Goal: Transaction & Acquisition: Purchase product/service

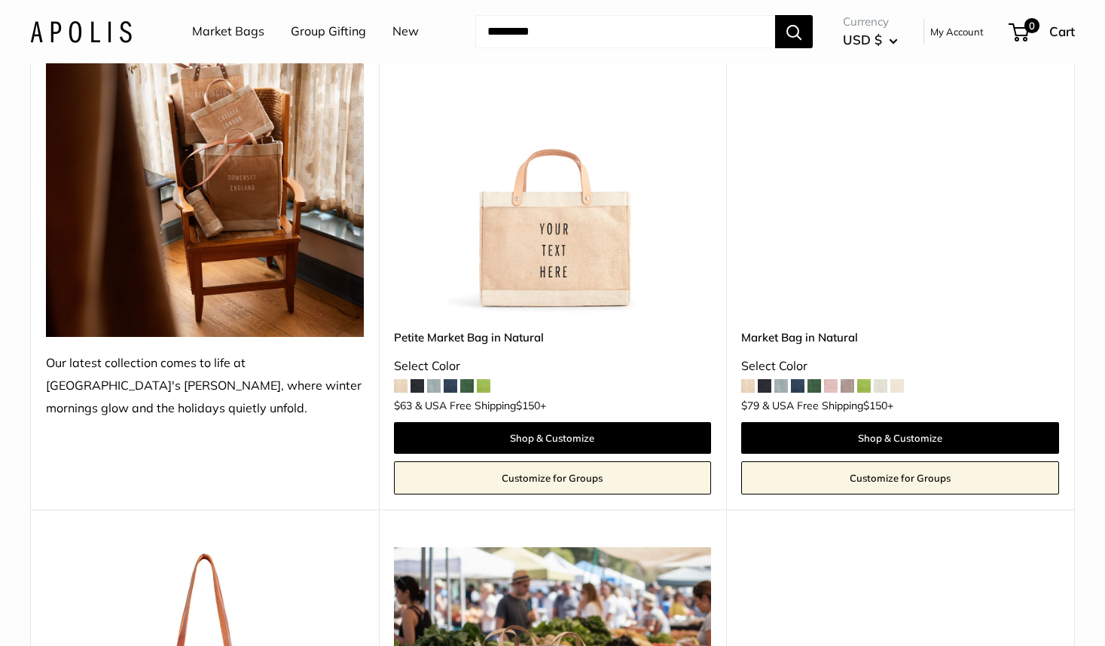
scroll to position [298, 0]
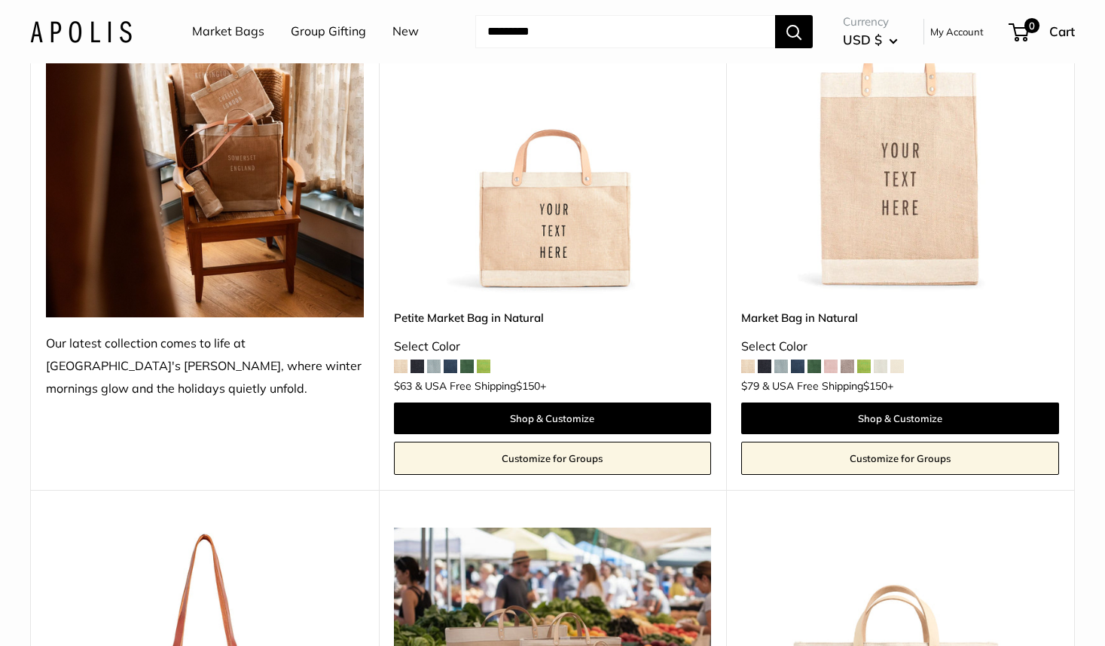
click at [0, 0] on img at bounding box center [0, 0] width 0 height 0
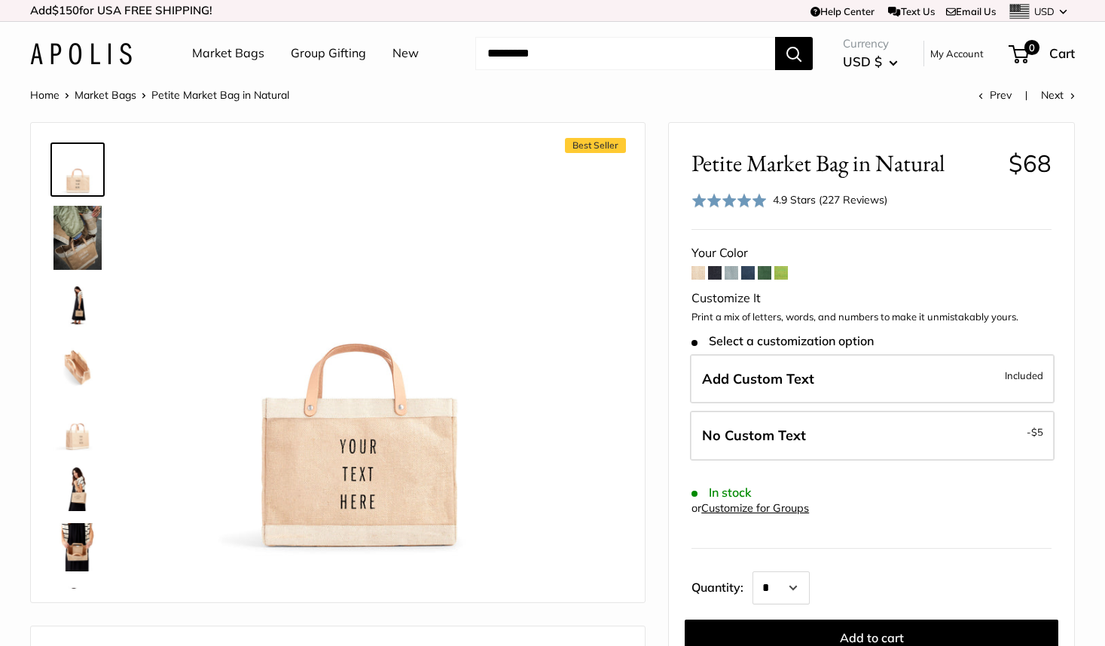
click at [789, 274] on form "Your Color Customize It Print a mix of letters, words, and numbers to make it u…" at bounding box center [872, 472] width 360 height 461
click at [785, 274] on span at bounding box center [782, 273] width 14 height 14
